Goal: Task Accomplishment & Management: Complete application form

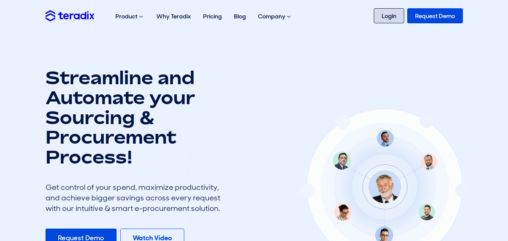
click at [391, 21] on link "Login" at bounding box center [389, 15] width 30 height 15
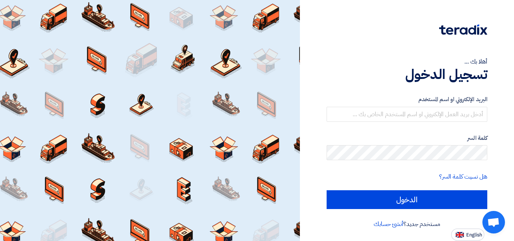
click at [479, 99] on label "البريد الإلكتروني او اسم المستخدم" at bounding box center [406, 99] width 161 height 9
click at [478, 106] on div "البريد الإلكتروني او اسم المستخدم" at bounding box center [406, 108] width 161 height 27
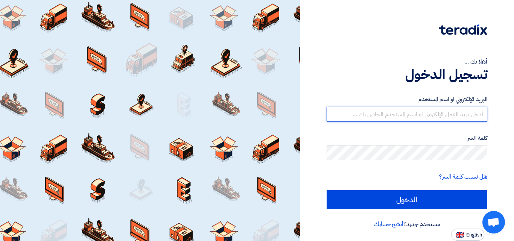
click at [478, 114] on input "text" at bounding box center [406, 114] width 161 height 15
type input "e"
paste input "e"
type input "[EMAIL_ADDRESS][DOMAIN_NAME]"
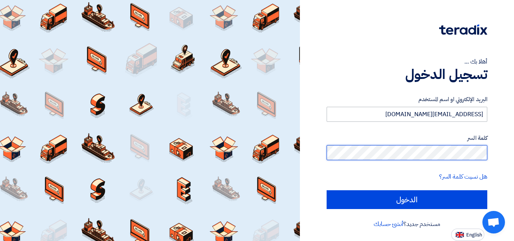
click at [326, 190] on input "الدخول" at bounding box center [406, 199] width 161 height 19
type input "Sign in"
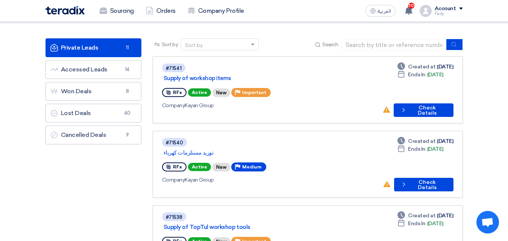
scroll to position [72, 0]
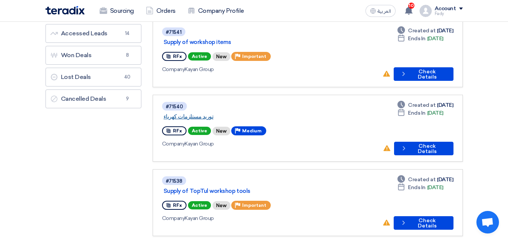
click at [200, 113] on link "توريد مستلزمات كهرباء" at bounding box center [258, 116] width 188 height 7
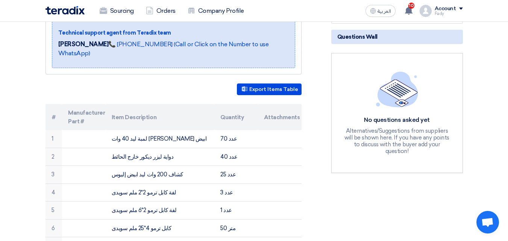
scroll to position [161, 0]
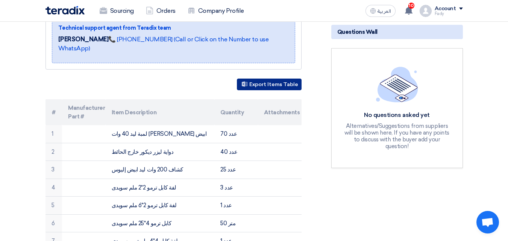
click at [293, 79] on button "Export Items Table" at bounding box center [269, 85] width 65 height 12
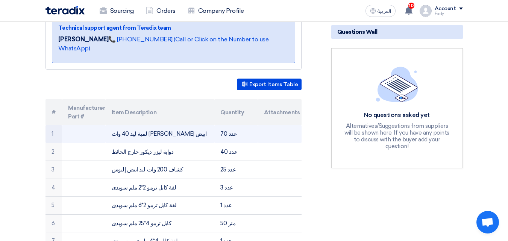
click at [163, 125] on td "لمبة ليد 40 وات إليوس ابيض" at bounding box center [160, 134] width 109 height 18
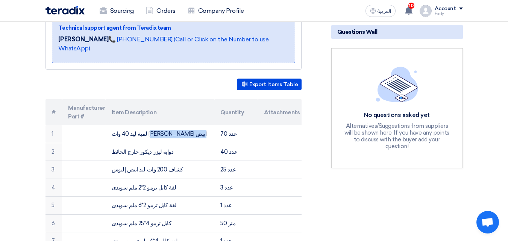
copy tr "لمبة ليد 40 وات إليوس ابيض"
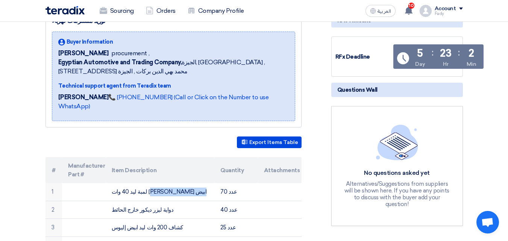
scroll to position [0, 0]
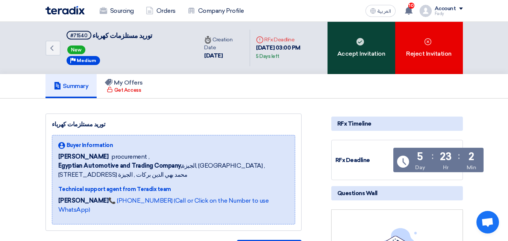
click at [369, 41] on div "Accept Invitation" at bounding box center [361, 48] width 68 height 52
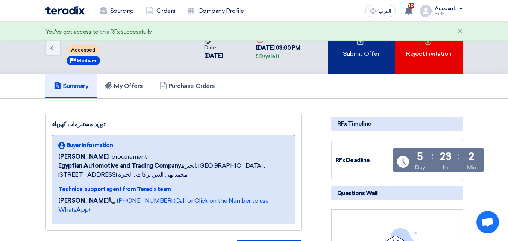
click at [369, 31] on div "Submit Offer" at bounding box center [361, 48] width 68 height 52
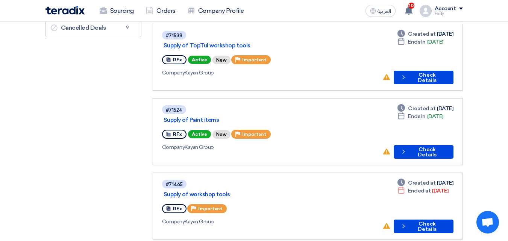
scroll to position [152, 0]
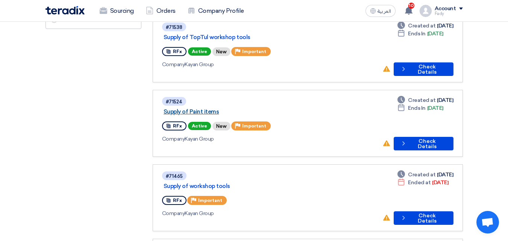
click at [238, 108] on link "Supply of Paint items" at bounding box center [258, 111] width 188 height 7
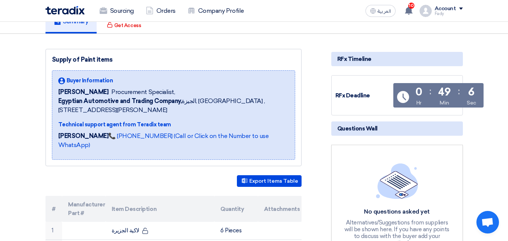
scroll to position [185, 0]
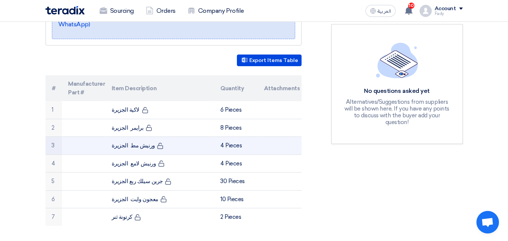
click at [140, 137] on td "ورنيش مط الجزيرة" at bounding box center [160, 146] width 109 height 18
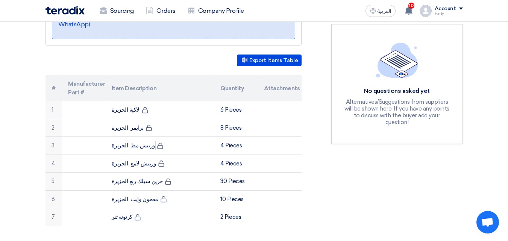
copy tr "ورنيش مط الجزيرة"
drag, startPoint x: 296, startPoint y: 86, endPoint x: 423, endPoint y: 127, distance: 133.3
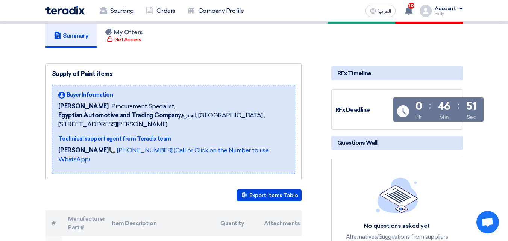
scroll to position [0, 0]
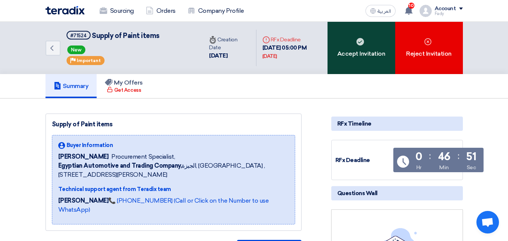
click at [344, 63] on div "Accept Invitation" at bounding box center [361, 48] width 68 height 52
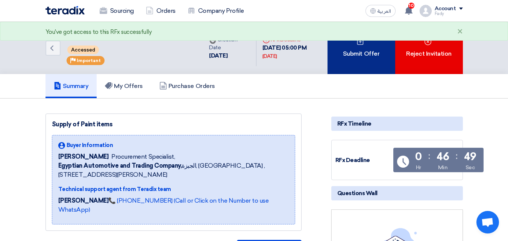
click at [352, 56] on div "Submit Offer" at bounding box center [361, 48] width 68 height 52
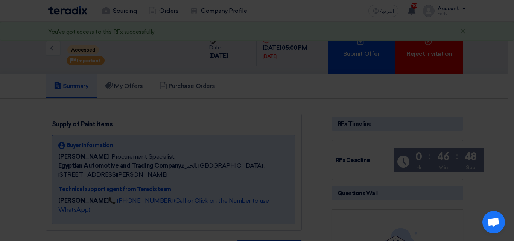
click at [255, 118] on div "Submit a new offer for this request Start a new offer submission from scratch" at bounding box center [257, 72] width 414 height 107
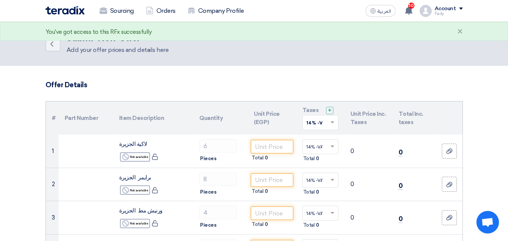
scroll to position [86, 0]
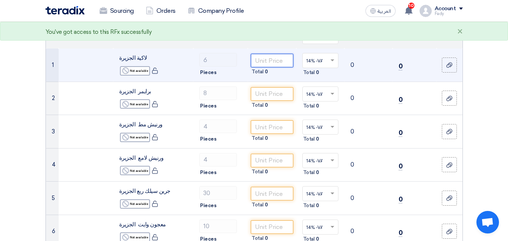
click at [278, 60] on input "number" at bounding box center [272, 61] width 42 height 14
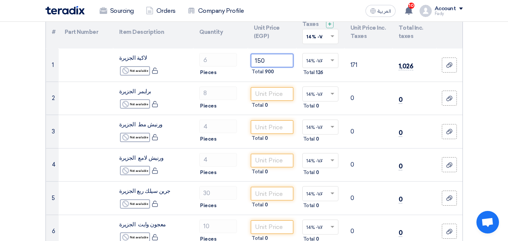
type input "150"
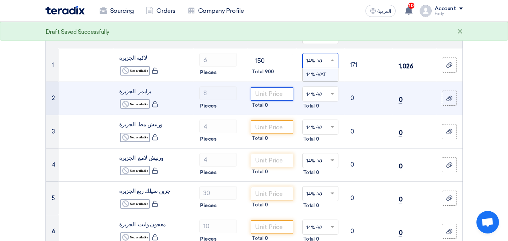
click at [271, 92] on input "number" at bounding box center [272, 94] width 42 height 14
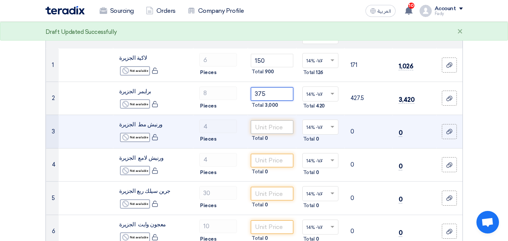
type input "375"
click at [271, 128] on input "number" at bounding box center [272, 127] width 42 height 14
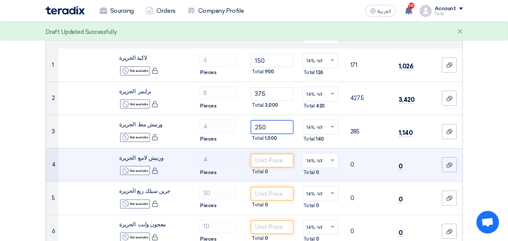
type input "250"
click at [272, 176] on td "Total 0" at bounding box center [272, 164] width 48 height 33
click at [276, 155] on input "number" at bounding box center [272, 161] width 42 height 14
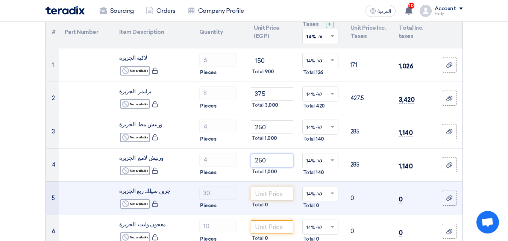
type input "250"
click at [270, 194] on input "number" at bounding box center [272, 194] width 42 height 14
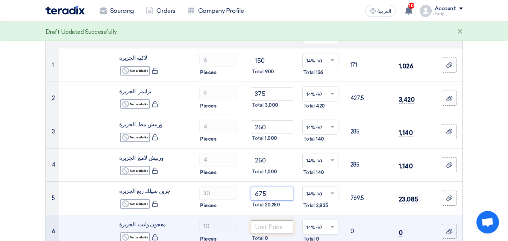
type input "675"
click at [274, 229] on input "number" at bounding box center [272, 227] width 42 height 14
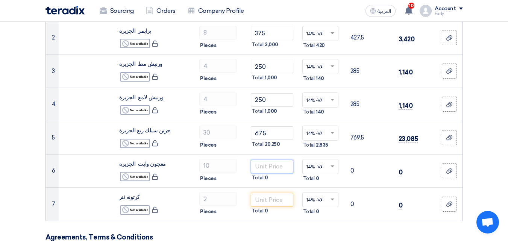
scroll to position [181, 0]
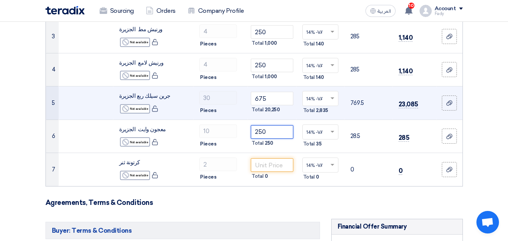
type input "250"
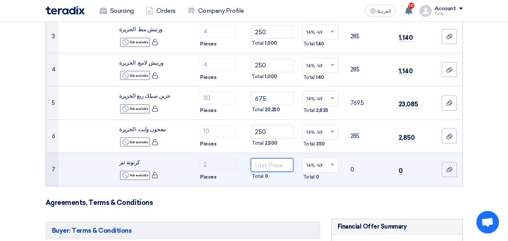
click at [276, 163] on input "number" at bounding box center [272, 165] width 42 height 14
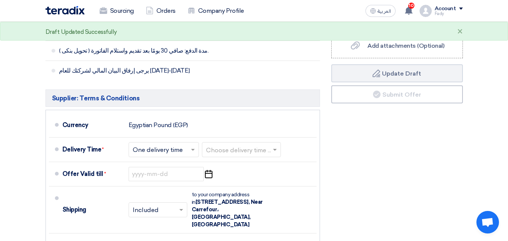
scroll to position [509, 0]
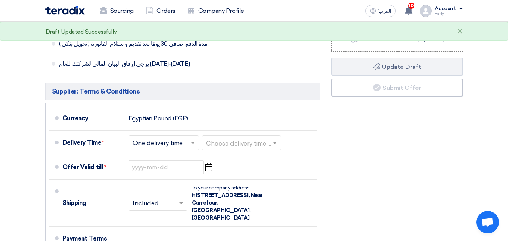
type input "1250"
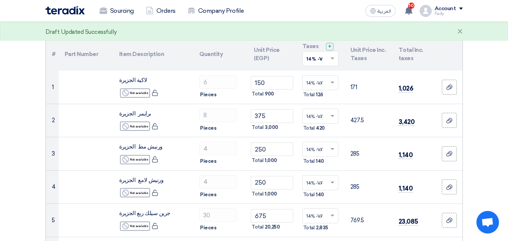
scroll to position [73, 0]
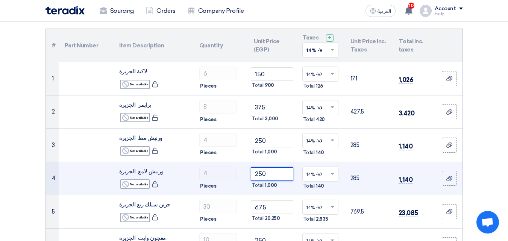
drag, startPoint x: 258, startPoint y: 173, endPoint x: 269, endPoint y: 173, distance: 10.9
click at [269, 173] on input "250" at bounding box center [272, 174] width 42 height 14
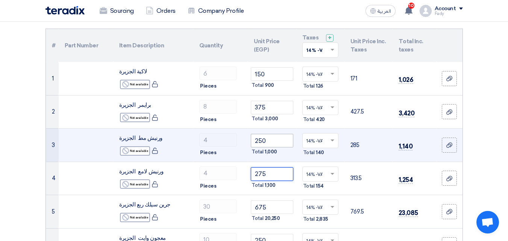
type input "275"
drag, startPoint x: 260, startPoint y: 139, endPoint x: 277, endPoint y: 141, distance: 16.6
click at [277, 141] on input "250" at bounding box center [272, 141] width 42 height 14
drag, startPoint x: 259, startPoint y: 140, endPoint x: 270, endPoint y: 140, distance: 10.2
click at [270, 140] on input "255" at bounding box center [272, 141] width 42 height 14
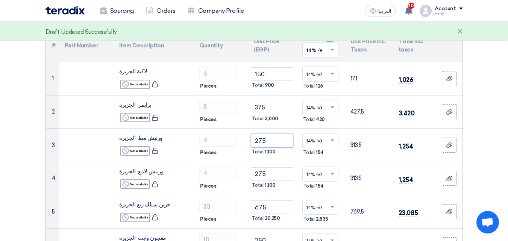
type input "275"
click at [293, 25] on div "Draft Updated Successfully ×" at bounding box center [254, 31] width 508 height 19
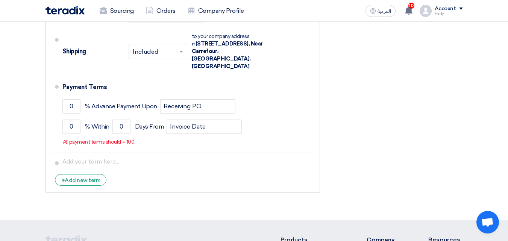
scroll to position [609, 0]
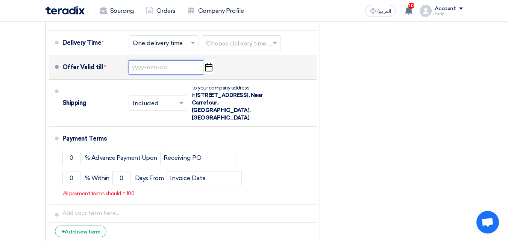
click at [149, 66] on input at bounding box center [166, 67] width 75 height 14
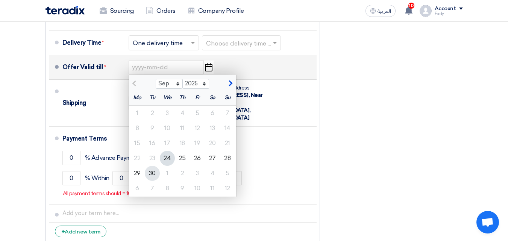
click at [152, 177] on div "30" at bounding box center [152, 173] width 15 height 15
type input "9/30/2025"
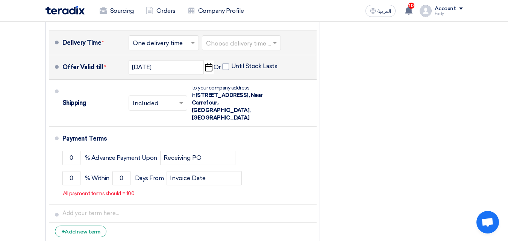
click at [236, 39] on input "text" at bounding box center [241, 43] width 71 height 11
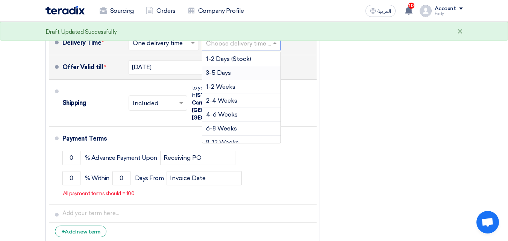
click at [229, 76] on span "3-5 Days" at bounding box center [218, 72] width 25 height 7
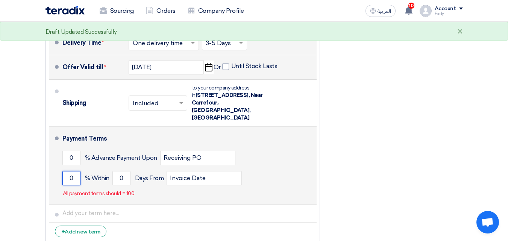
drag, startPoint x: 76, startPoint y: 169, endPoint x: 54, endPoint y: 167, distance: 22.7
click at [54, 167] on li "Payment Terms 0 % Advance Payment Upon Receiving PO 0 % Within 0" at bounding box center [183, 166] width 268 height 78
type input "100"
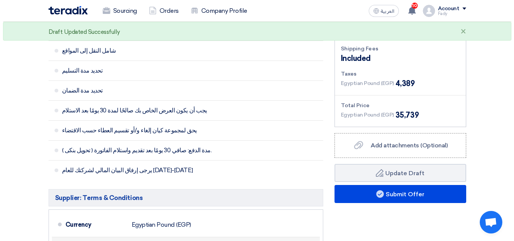
scroll to position [408, 0]
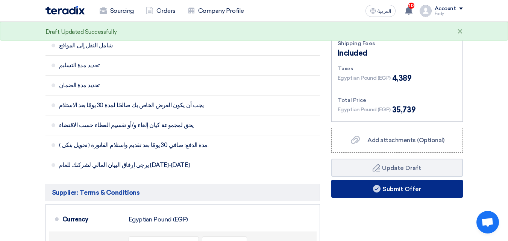
type input "30"
click at [426, 197] on button "Submit Offer" at bounding box center [397, 189] width 132 height 18
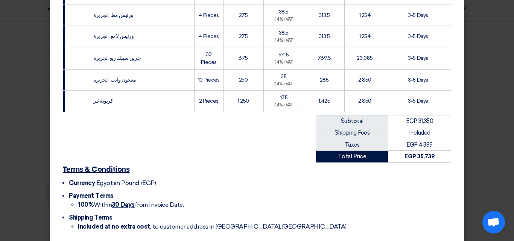
scroll to position [249, 0]
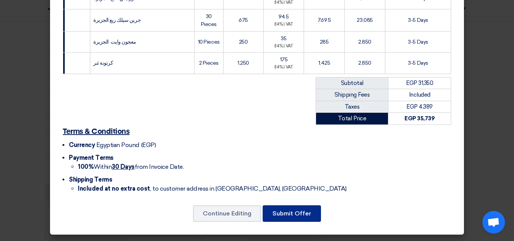
click at [287, 209] on button "Submit Offer" at bounding box center [291, 213] width 58 height 17
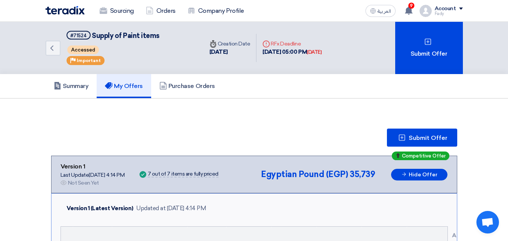
click at [75, 8] on img at bounding box center [64, 10] width 39 height 9
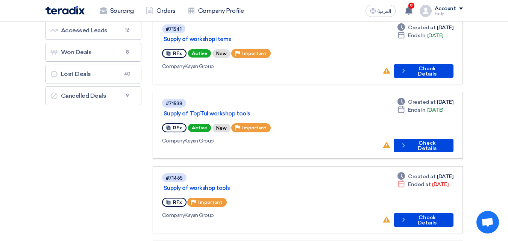
scroll to position [8, 0]
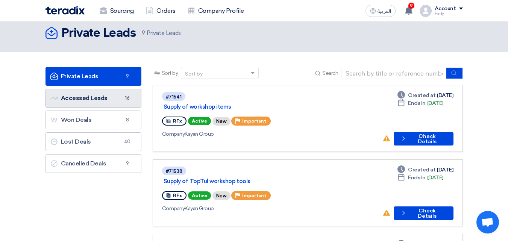
click at [101, 102] on link "Accessed Leads Accessed Leads 16" at bounding box center [93, 98] width 96 height 19
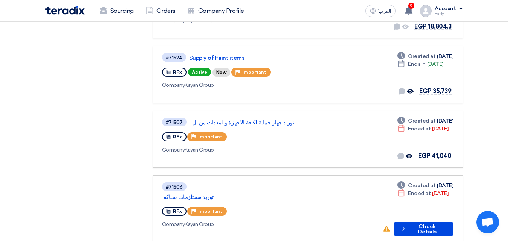
scroll to position [252, 0]
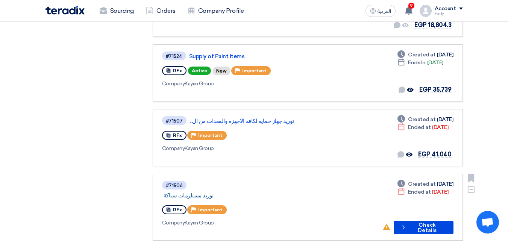
click at [196, 193] on link "توريد مستلزمات سباكة" at bounding box center [258, 195] width 188 height 7
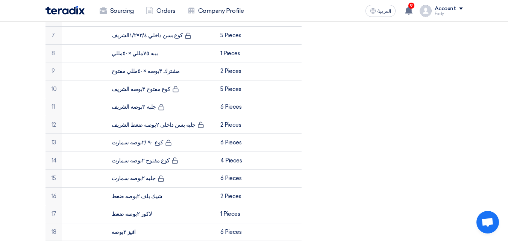
scroll to position [339, 0]
